Goal: Task Accomplishment & Management: Use online tool/utility

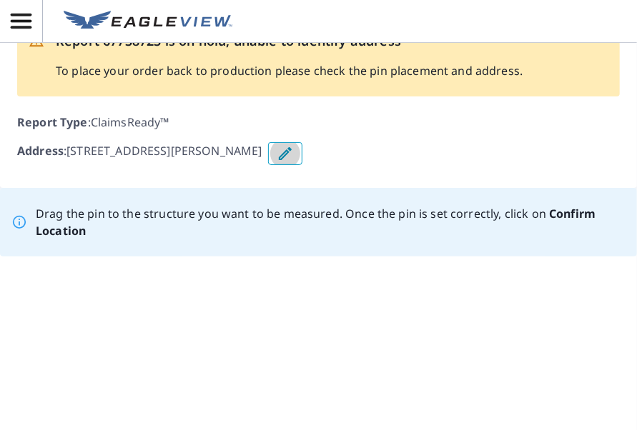
click at [278, 159] on icon "button" at bounding box center [285, 153] width 17 height 17
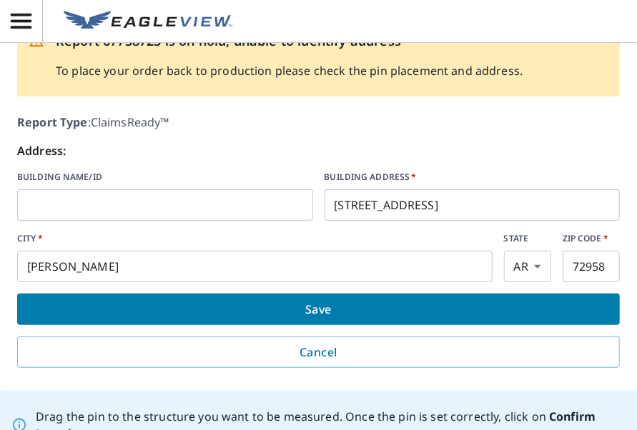
scroll to position [36, 0]
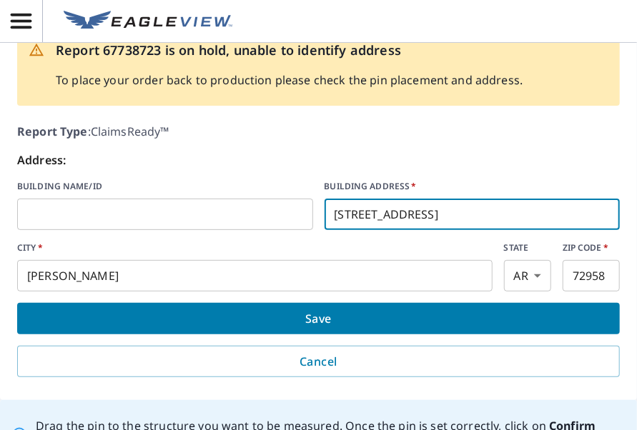
click at [349, 213] on input "[STREET_ADDRESS]" at bounding box center [473, 214] width 296 height 40
type input "[STREET_ADDRESS]"
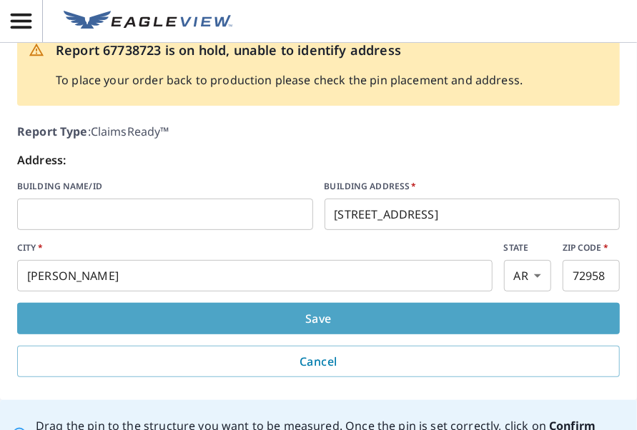
click at [339, 315] on span "Save" at bounding box center [319, 319] width 580 height 20
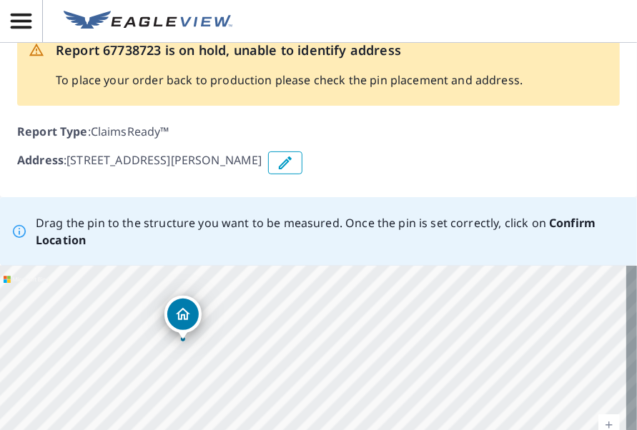
drag, startPoint x: 309, startPoint y: 312, endPoint x: 180, endPoint y: 312, distance: 128.7
drag, startPoint x: 307, startPoint y: 341, endPoint x: 145, endPoint y: 327, distance: 162.9
click at [145, 327] on div "[STREET_ADDRESS][PERSON_NAME]" at bounding box center [318, 373] width 637 height 214
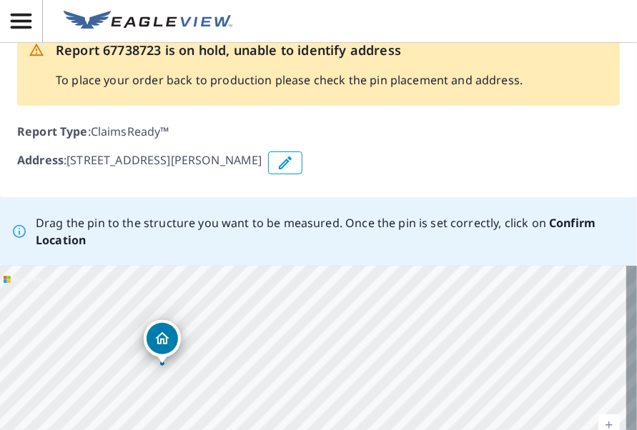
drag, startPoint x: 315, startPoint y: 342, endPoint x: 154, endPoint y: 336, distance: 160.3
click at [154, 336] on div "[STREET_ADDRESS][PERSON_NAME]" at bounding box center [318, 373] width 637 height 214
drag, startPoint x: 320, startPoint y: 340, endPoint x: 142, endPoint y: 328, distance: 177.7
click at [142, 328] on div "[STREET_ADDRESS][PERSON_NAME]" at bounding box center [318, 373] width 637 height 214
drag, startPoint x: 312, startPoint y: 341, endPoint x: 166, endPoint y: 339, distance: 145.9
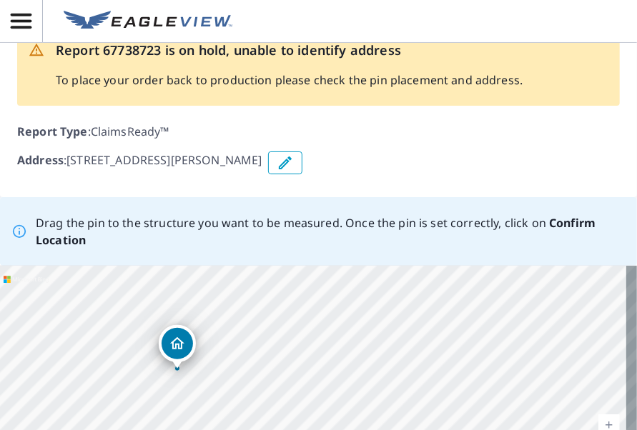
click at [166, 339] on div "[STREET_ADDRESS][PERSON_NAME]" at bounding box center [318, 373] width 637 height 214
drag, startPoint x: 315, startPoint y: 341, endPoint x: 179, endPoint y: 340, distance: 136.6
click at [179, 340] on div "[STREET_ADDRESS][PERSON_NAME]" at bounding box center [318, 373] width 637 height 214
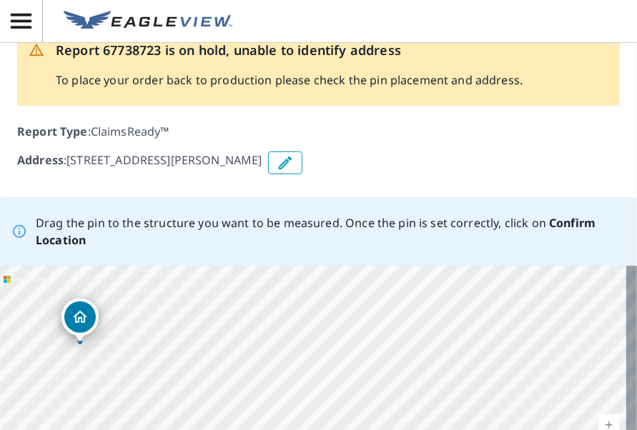
drag, startPoint x: 312, startPoint y: 341, endPoint x: 79, endPoint y: 313, distance: 234.7
click at [79, 313] on div "[STREET_ADDRESS][PERSON_NAME]" at bounding box center [318, 373] width 637 height 214
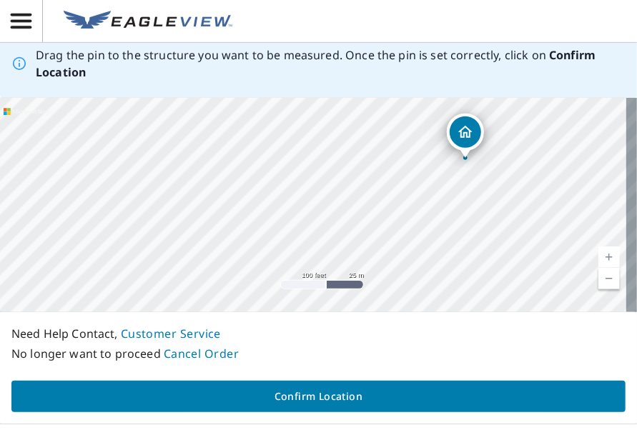
scroll to position [206, 0]
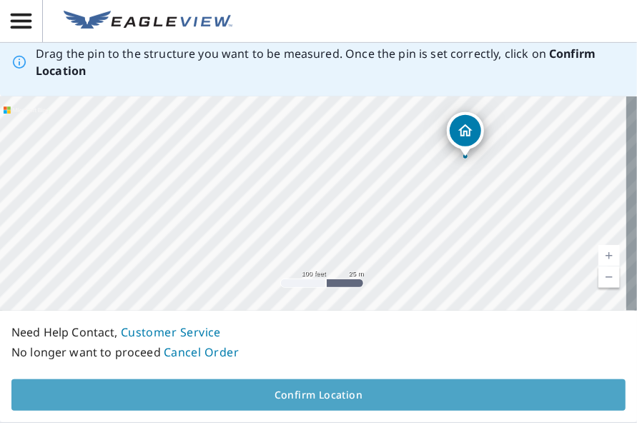
click at [325, 397] on span "Confirm Location" at bounding box center [318, 396] width 591 height 18
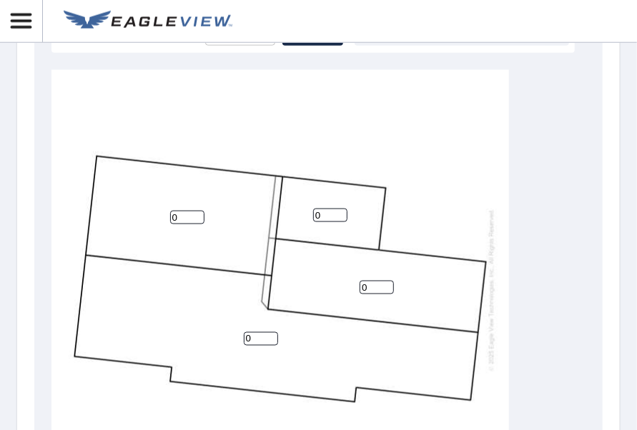
scroll to position [727, 0]
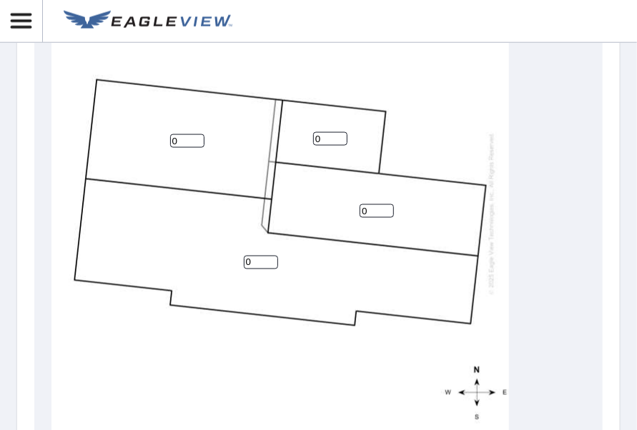
click at [254, 256] on input "0" at bounding box center [261, 263] width 34 height 14
type input "5"
click at [375, 204] on input "0" at bounding box center [377, 211] width 34 height 14
type input "5"
click at [178, 134] on input "0" at bounding box center [187, 141] width 34 height 14
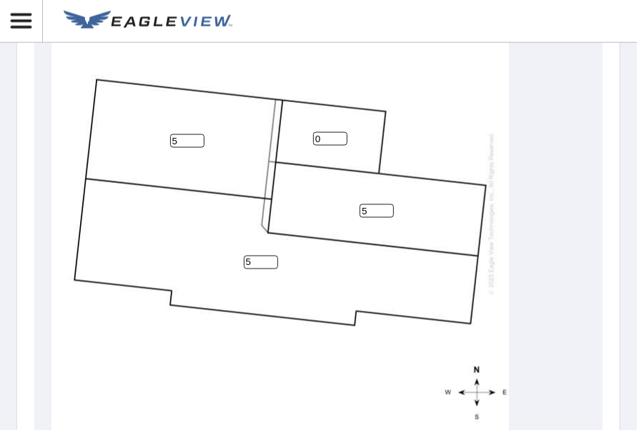
type input "5"
click at [322, 132] on input "0" at bounding box center [330, 139] width 34 height 14
type input "0"
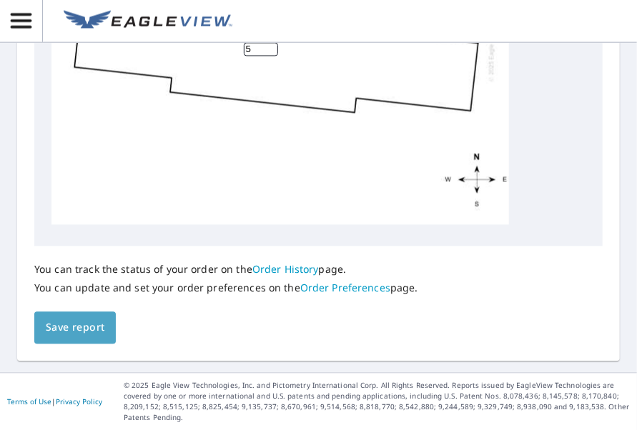
click at [89, 335] on span "Save report" at bounding box center [75, 329] width 59 height 18
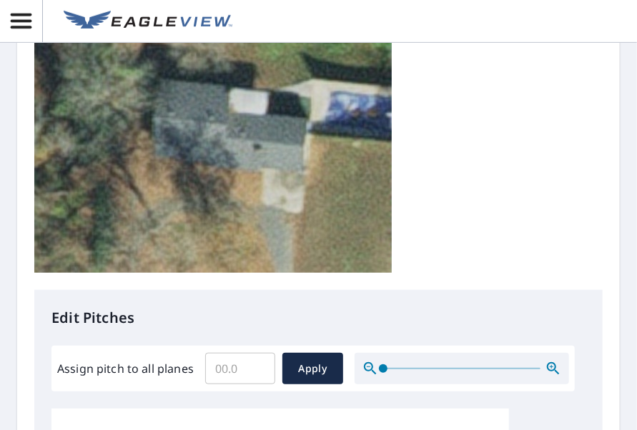
scroll to position [0, 0]
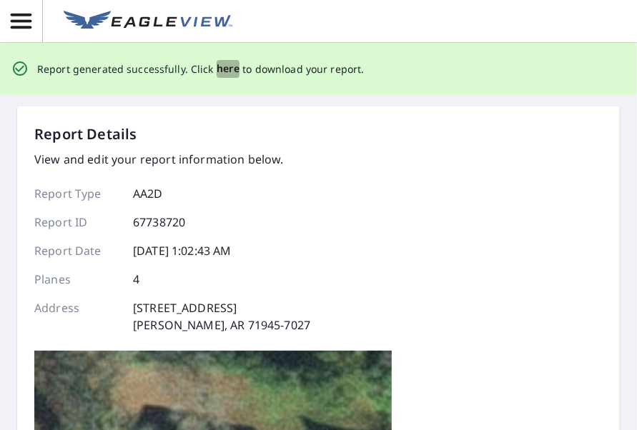
click at [227, 68] on span "here" at bounding box center [229, 69] width 24 height 18
click at [223, 69] on span "here" at bounding box center [229, 69] width 24 height 18
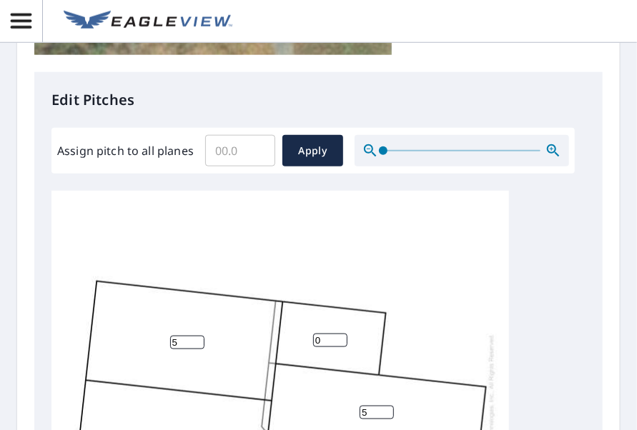
scroll to position [498, 0]
